Goal: Find specific page/section: Find specific page/section

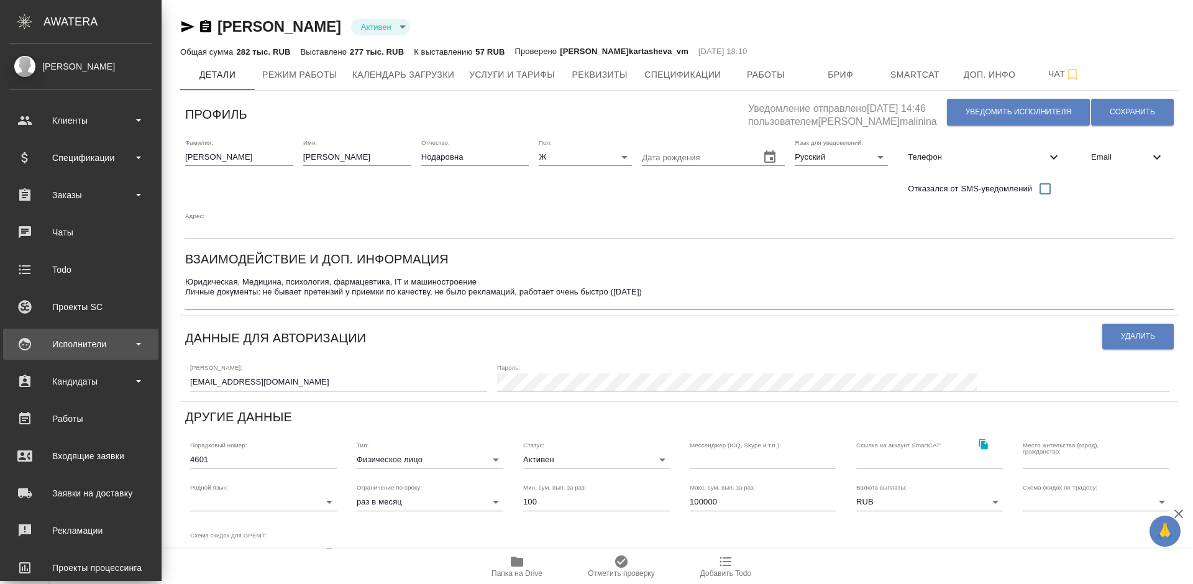
click at [96, 342] on div "Исполнители" at bounding box center [80, 344] width 143 height 19
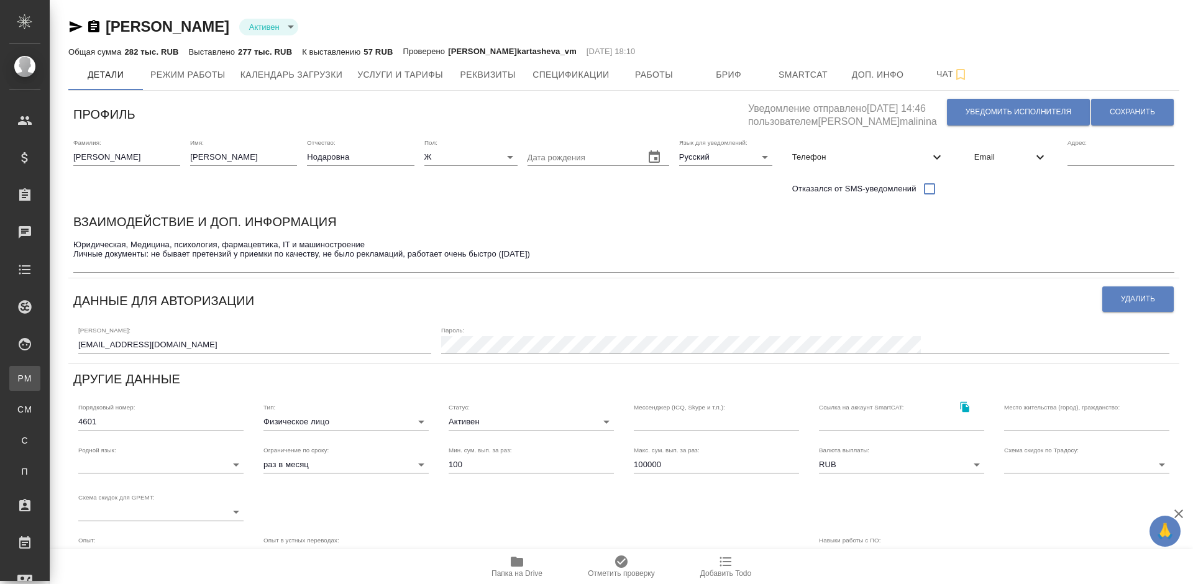
click at [19, 384] on div "Для PM/LQA" at bounding box center [9, 378] width 19 height 12
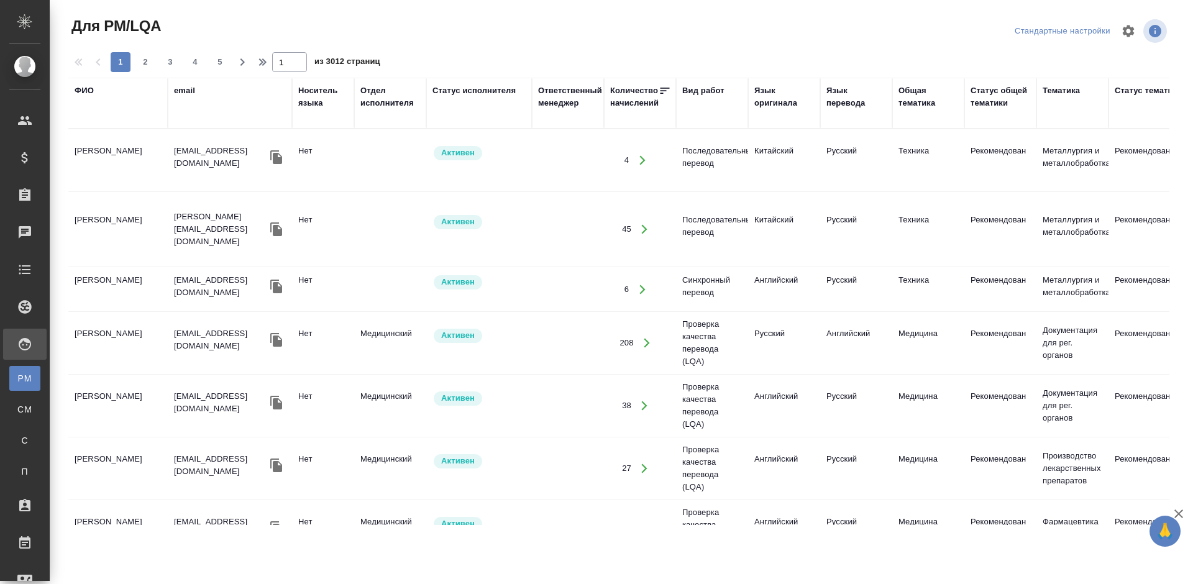
click at [91, 92] on div "ФИО" at bounding box center [84, 90] width 19 height 12
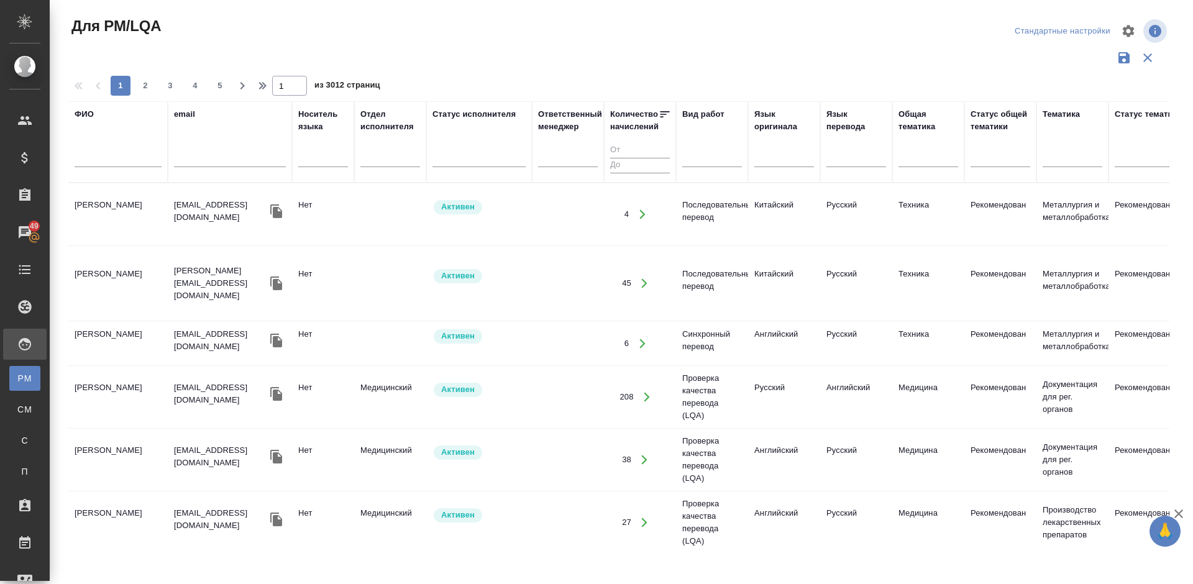
click at [116, 158] on input "text" at bounding box center [118, 160] width 87 height 16
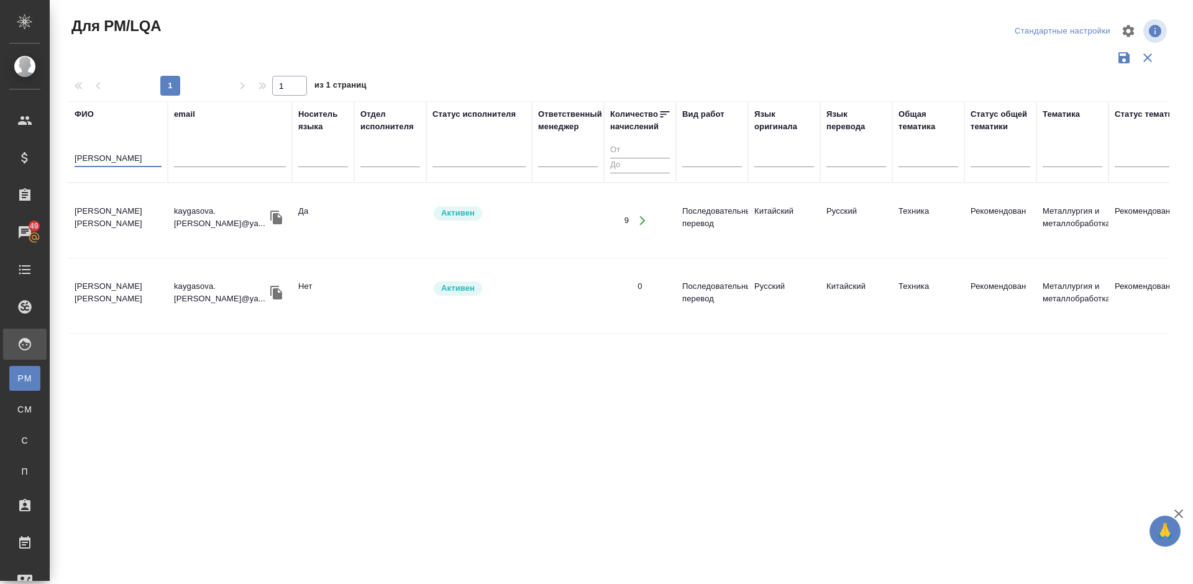
type input "Кайгасова"
click at [127, 220] on td "Кайгасова Евгения" at bounding box center [117, 220] width 99 height 43
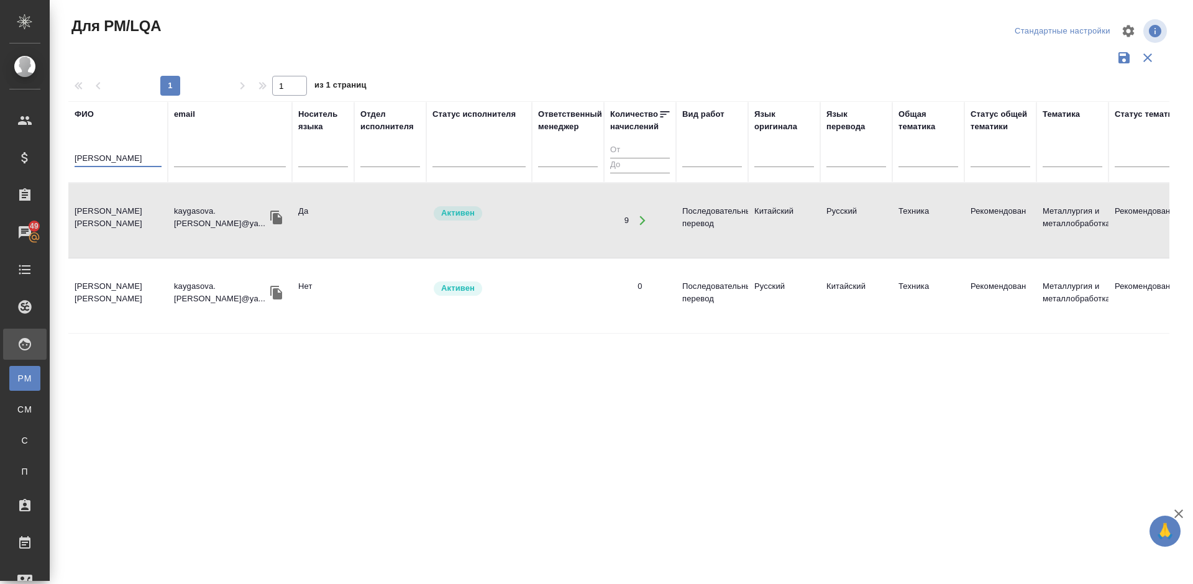
drag, startPoint x: 114, startPoint y: 155, endPoint x: 61, endPoint y: 161, distance: 52.5
click at [61, 161] on div "Для PM/LQA Стандартные настройки 1 1 из 1 страниц ФИО Кайгасова email Носитель …" at bounding box center [623, 277] width 1124 height 555
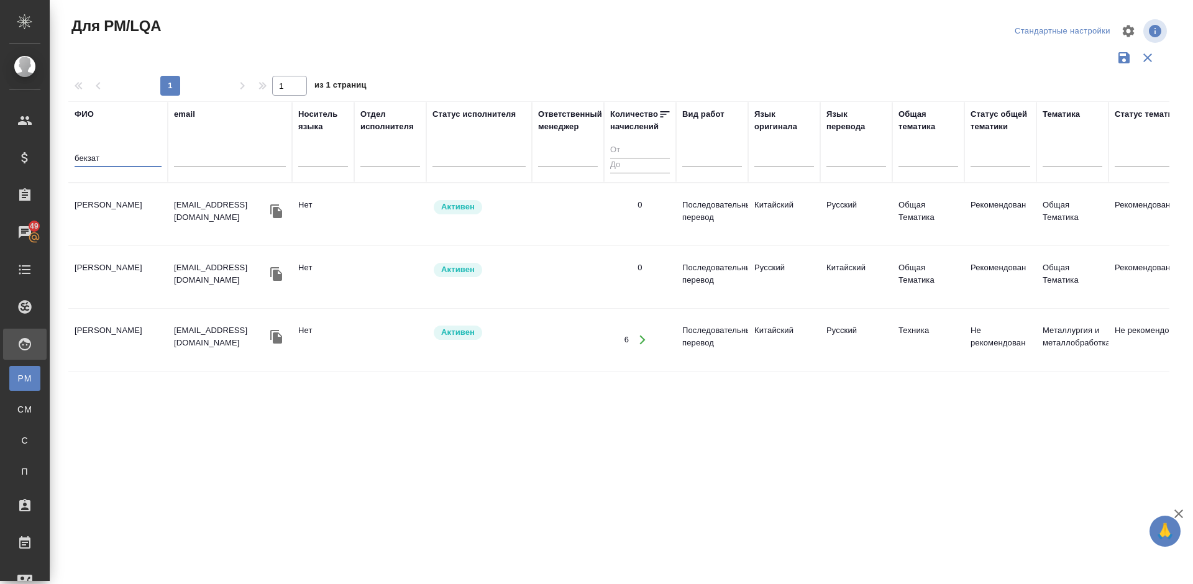
type input "бекзат"
click at [112, 215] on td "Пернабеков Бекзат" at bounding box center [117, 214] width 99 height 43
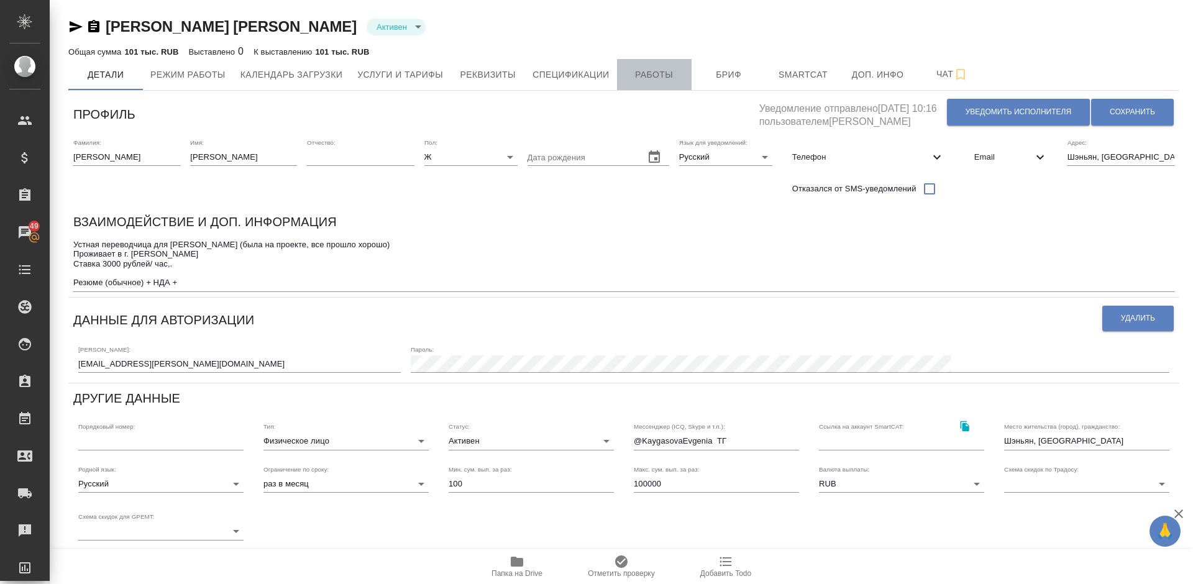
click at [648, 78] on span "Работы" at bounding box center [654, 75] width 60 height 16
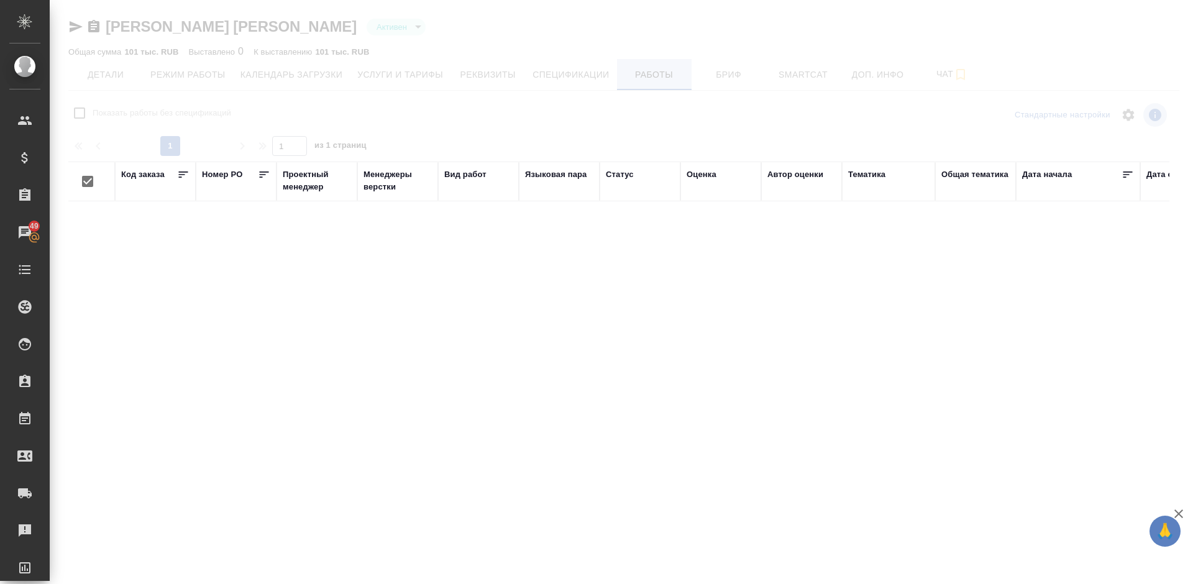
checkbox input "false"
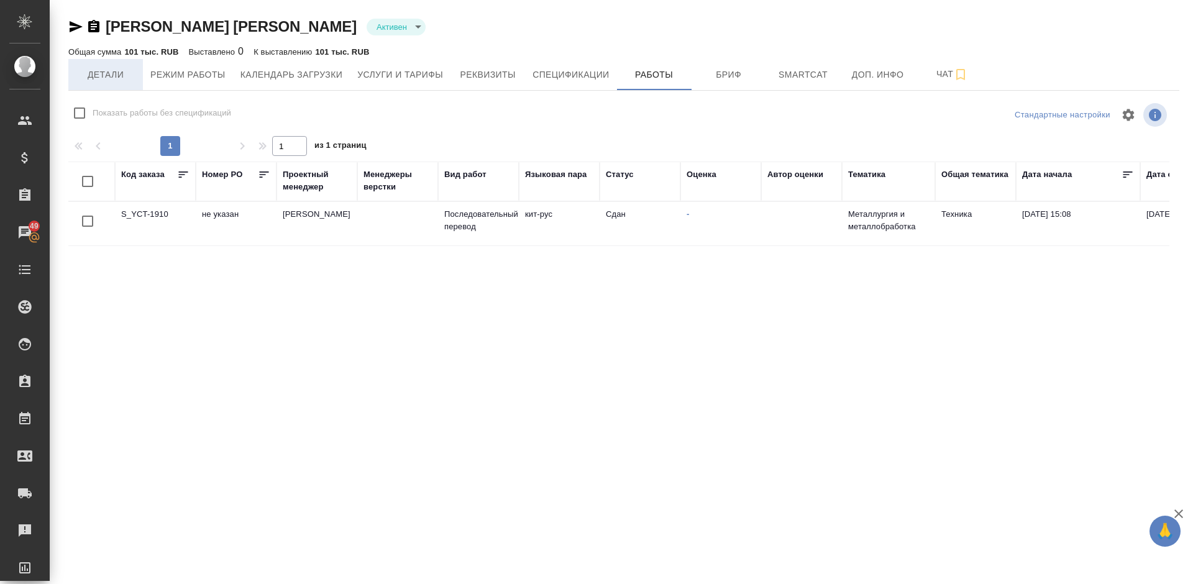
click at [98, 76] on span "Детали" at bounding box center [106, 75] width 60 height 16
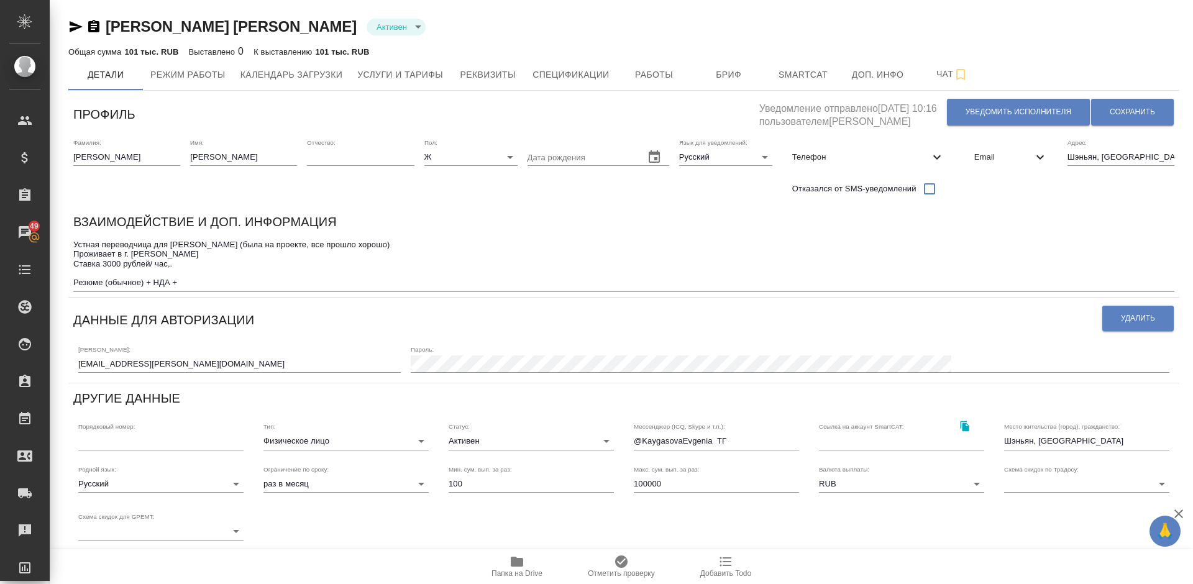
click at [75, 25] on icon "button" at bounding box center [76, 26] width 13 height 11
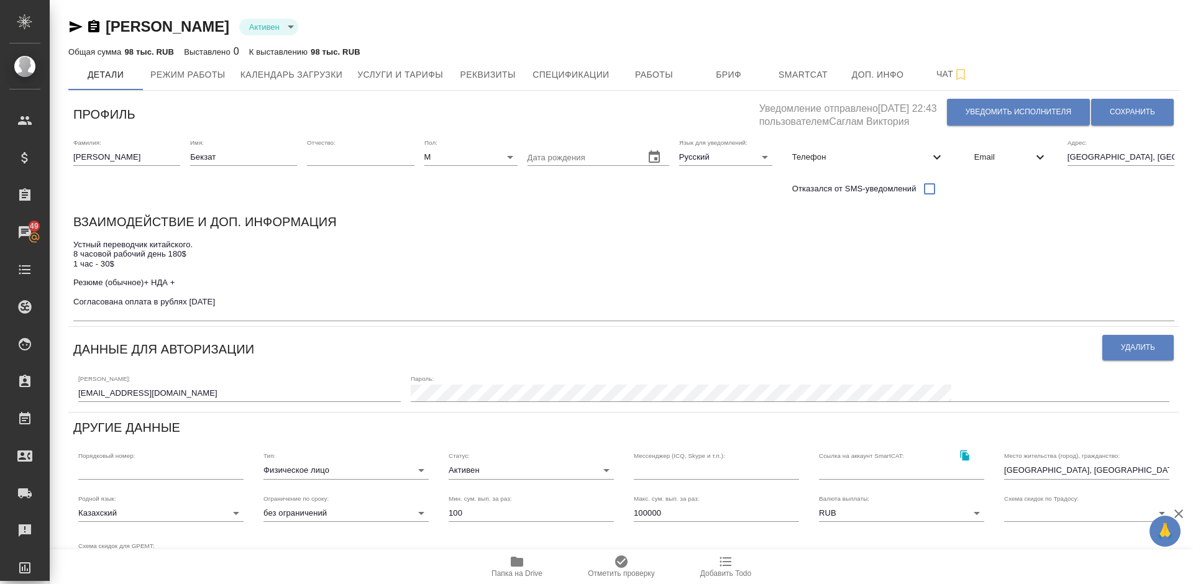
click at [70, 22] on icon "button" at bounding box center [75, 26] width 15 height 15
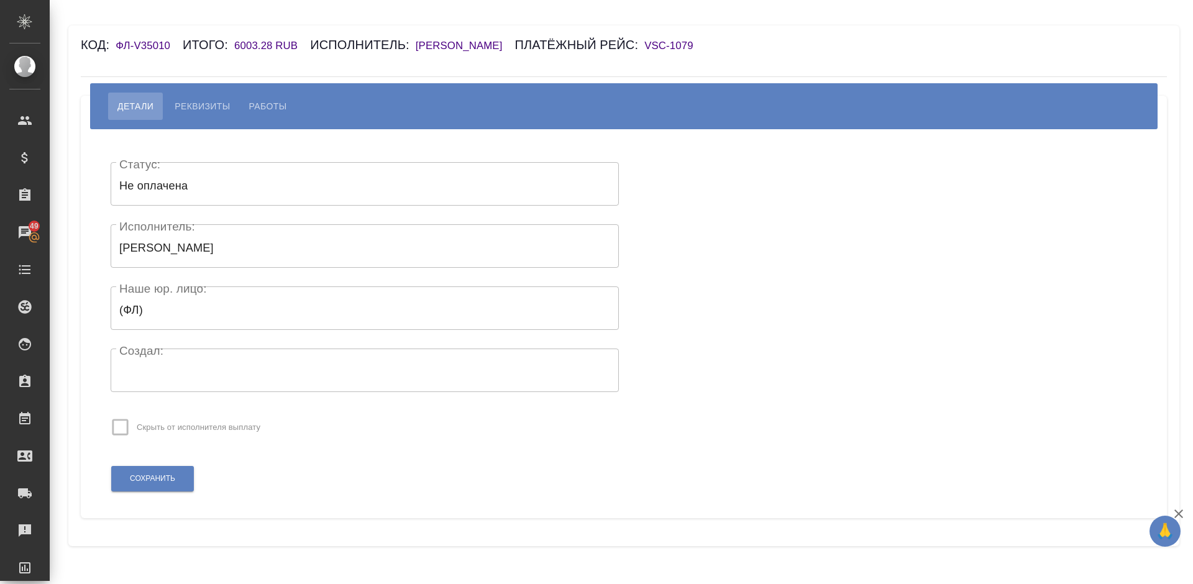
type input "payed"
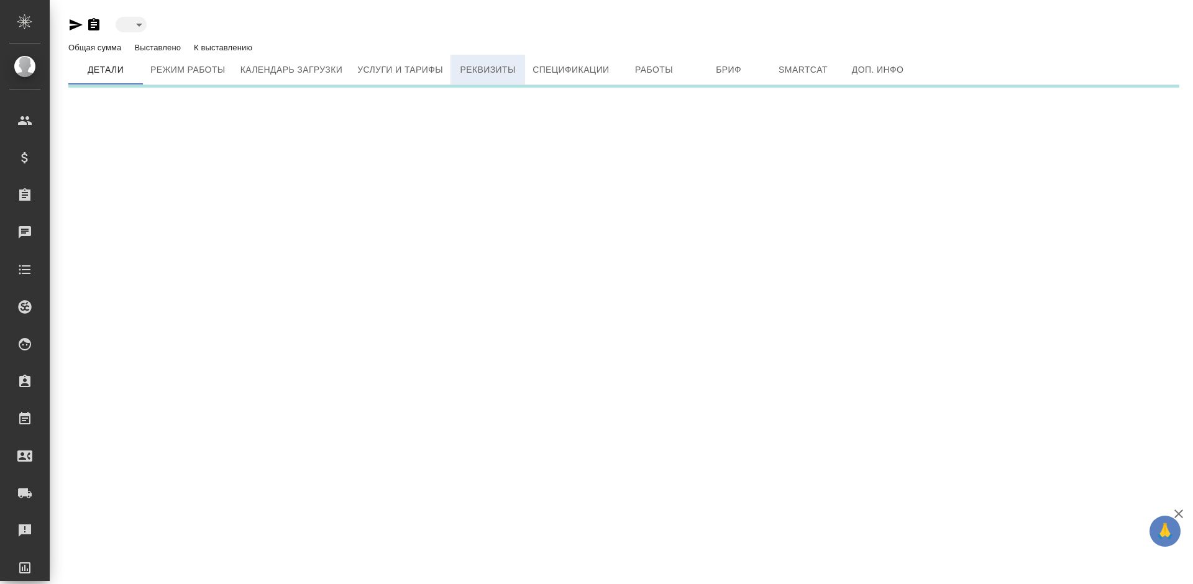
type input "active"
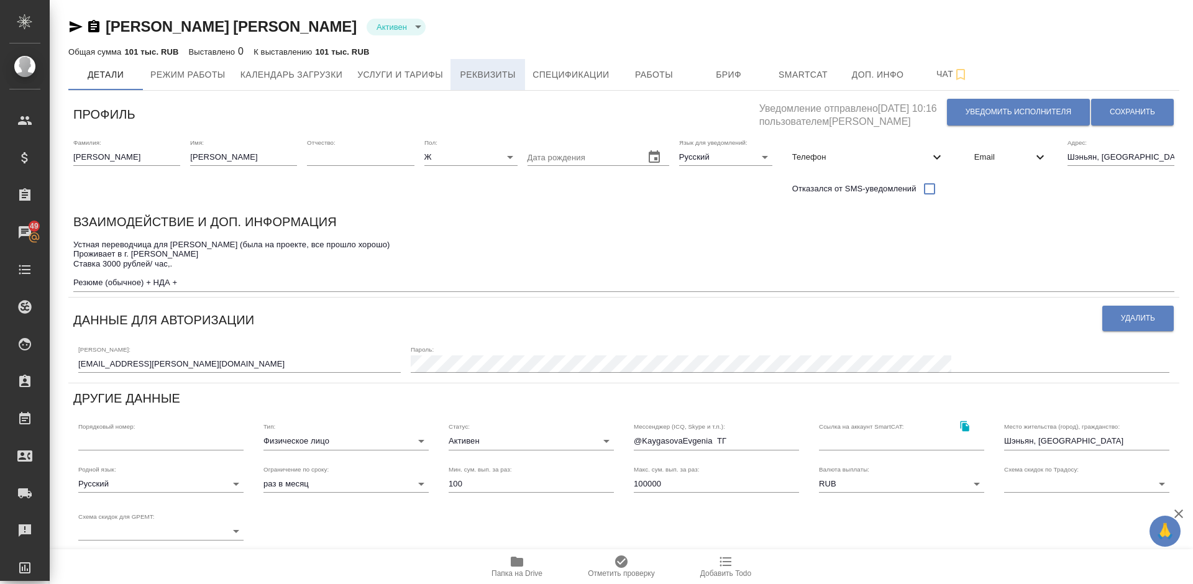
click at [485, 78] on span "Реквизиты" at bounding box center [488, 75] width 60 height 16
select select "10"
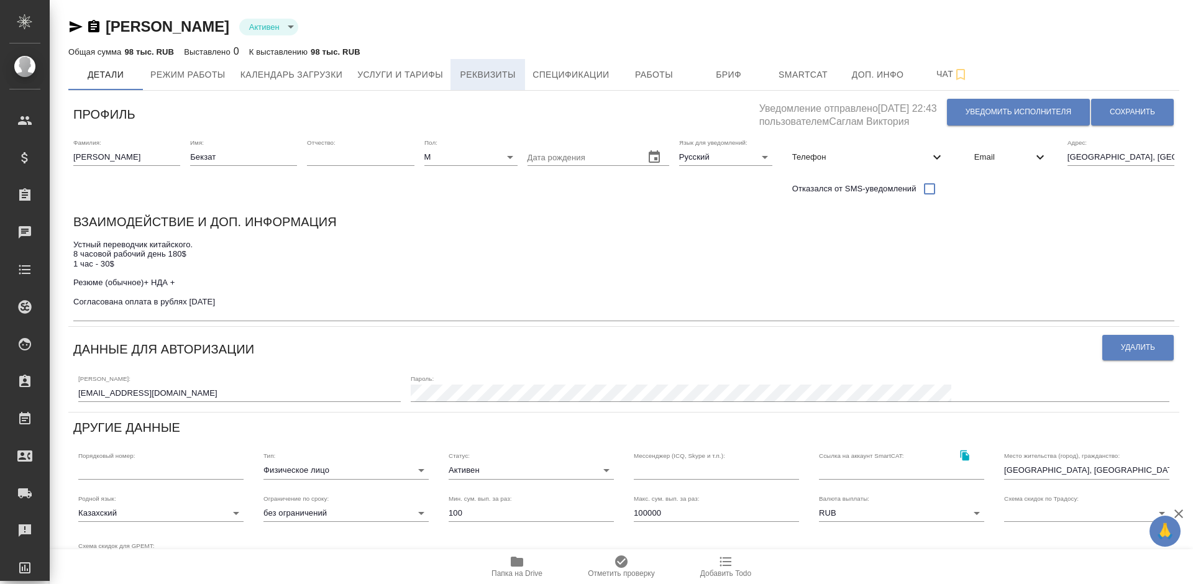
click at [498, 73] on span "Реквизиты" at bounding box center [488, 75] width 60 height 16
select select "10"
